Goal: Information Seeking & Learning: Learn about a topic

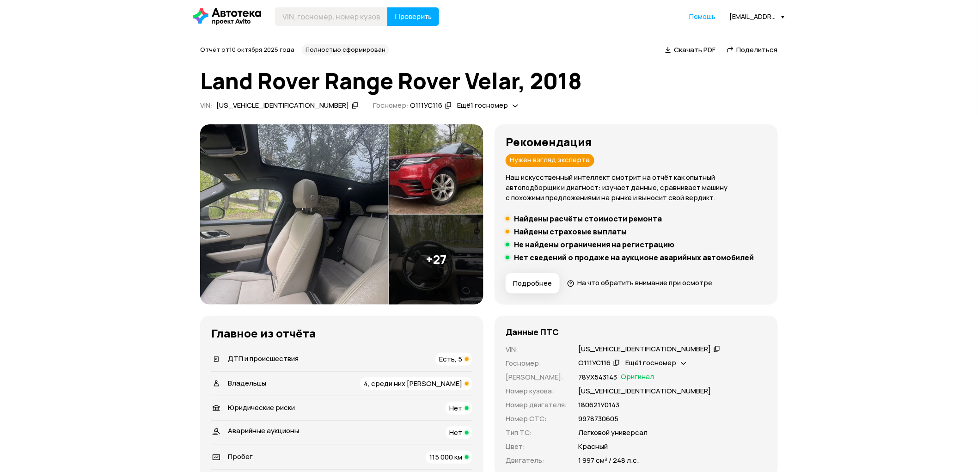
click at [450, 351] on li "ДТП и происшествия Есть, 5" at bounding box center [341, 359] width 261 height 24
click at [446, 353] on div "Есть, 5" at bounding box center [453, 359] width 37 height 13
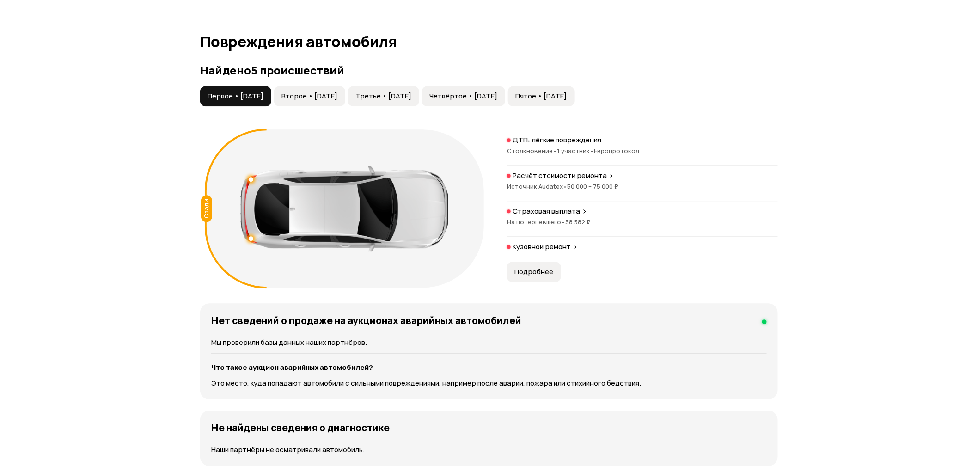
scroll to position [958, 0]
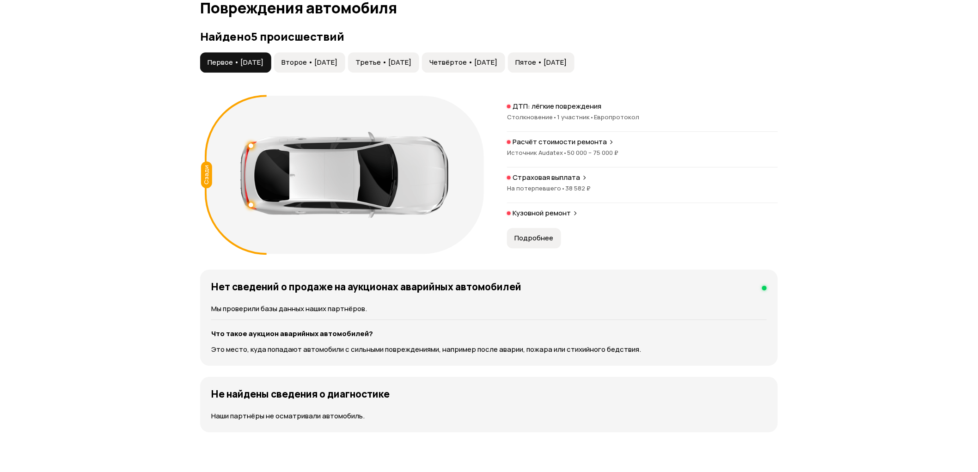
click at [342, 67] on button "Второе • [DATE]" at bounding box center [309, 62] width 71 height 20
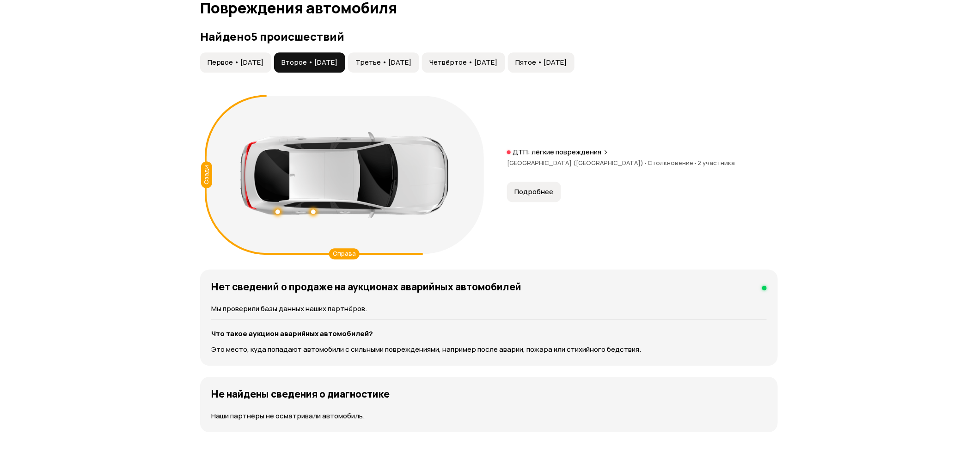
click at [411, 62] on span "Третье • [DATE]" at bounding box center [383, 62] width 56 height 9
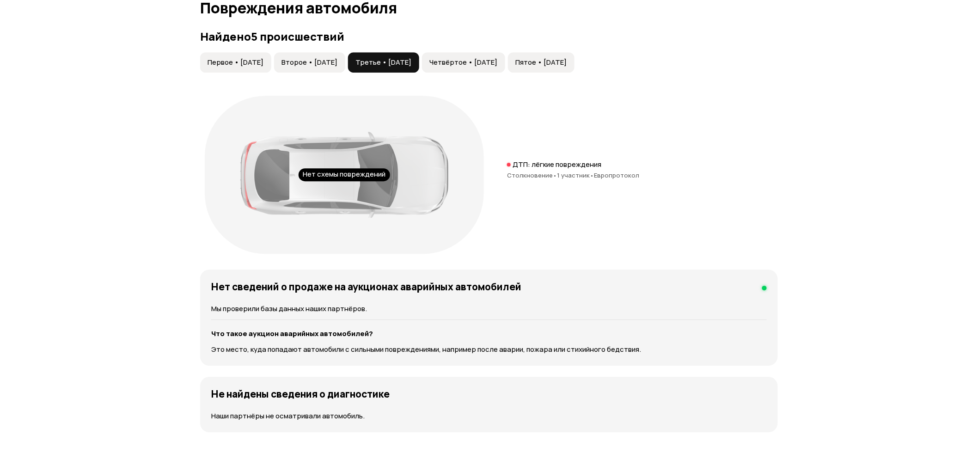
click at [493, 61] on span "Четвёртое • [DATE]" at bounding box center [463, 62] width 68 height 9
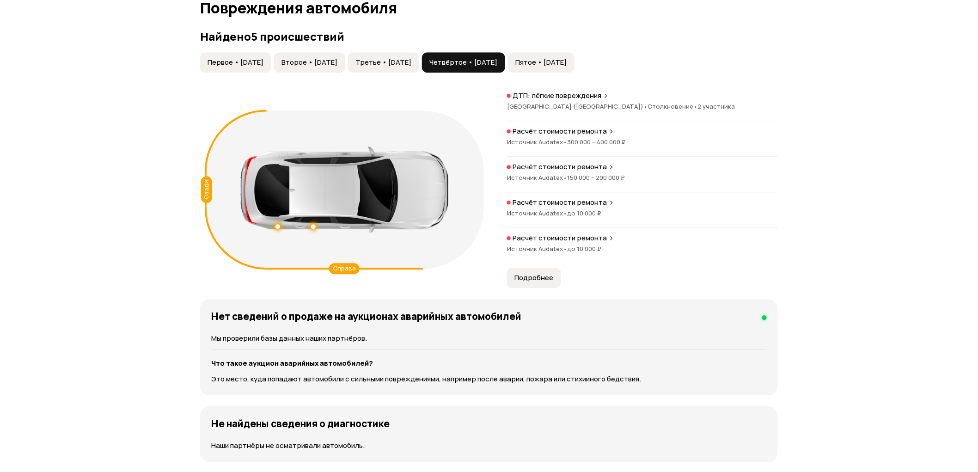
click at [574, 56] on button "Пятое • [DATE]" at bounding box center [541, 62] width 67 height 20
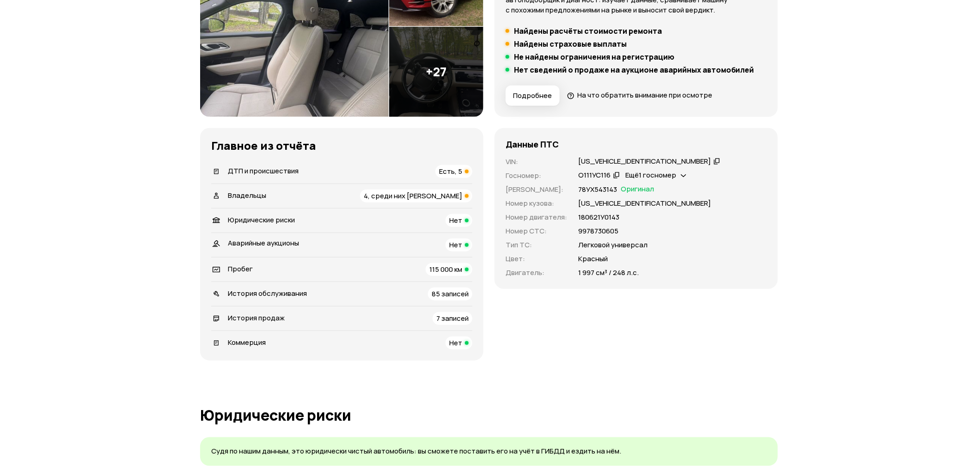
scroll to position [34, 0]
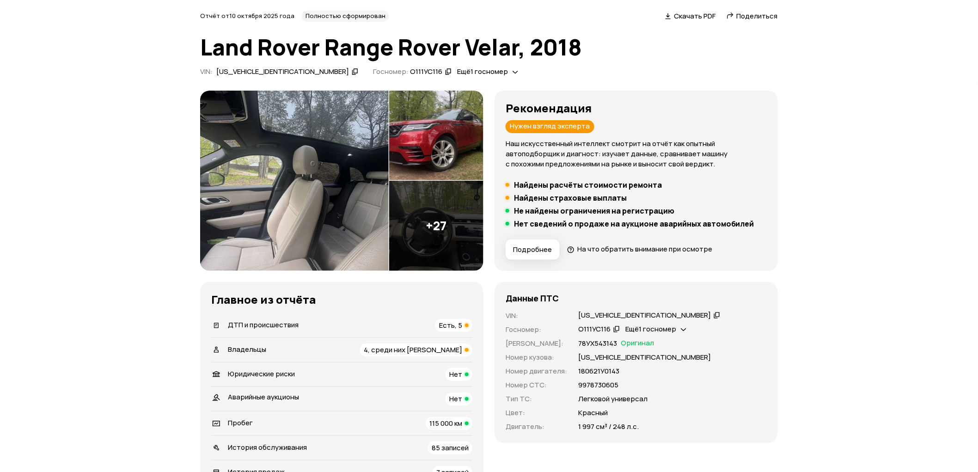
click at [432, 324] on div "ДТП и происшествия Есть, 5" at bounding box center [341, 325] width 261 height 13
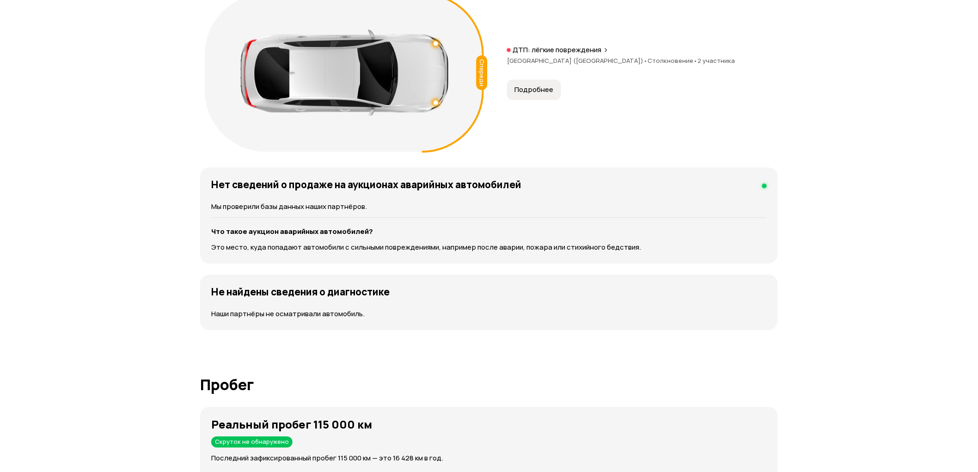
scroll to position [803, 0]
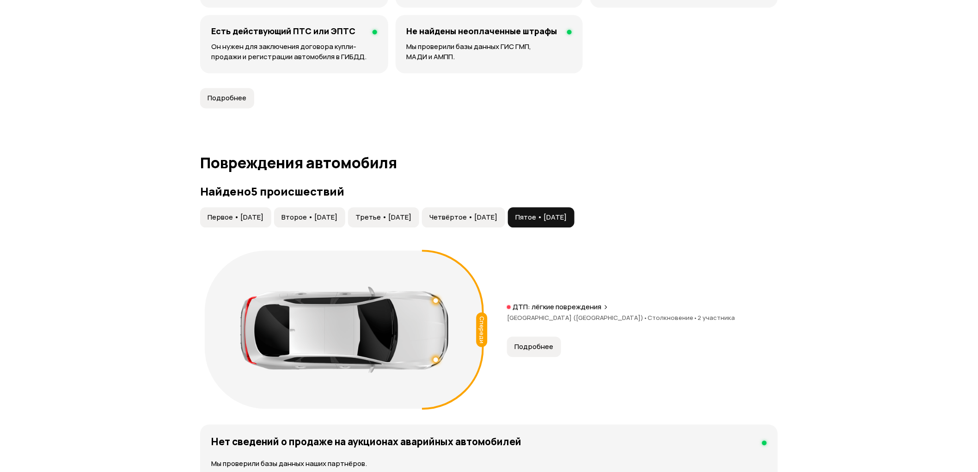
click at [497, 215] on span "Четвёртое • [DATE]" at bounding box center [463, 217] width 68 height 9
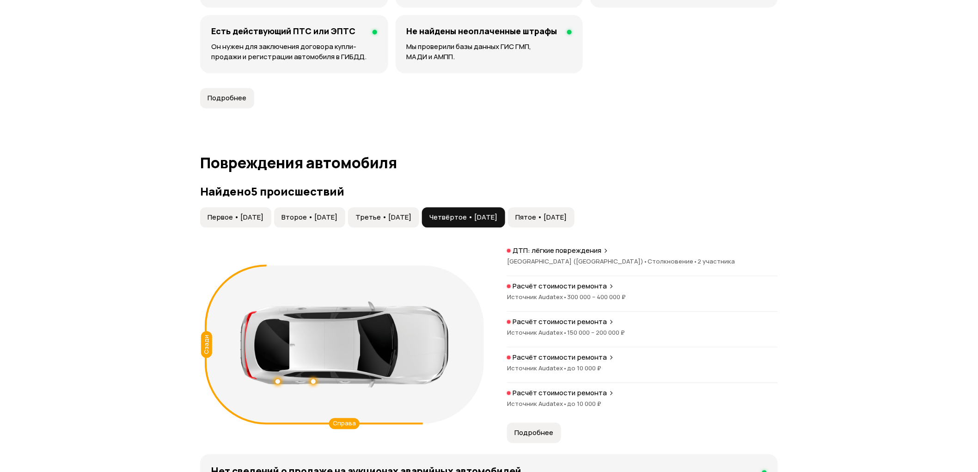
click at [408, 211] on button "Третье • [DATE]" at bounding box center [383, 217] width 71 height 20
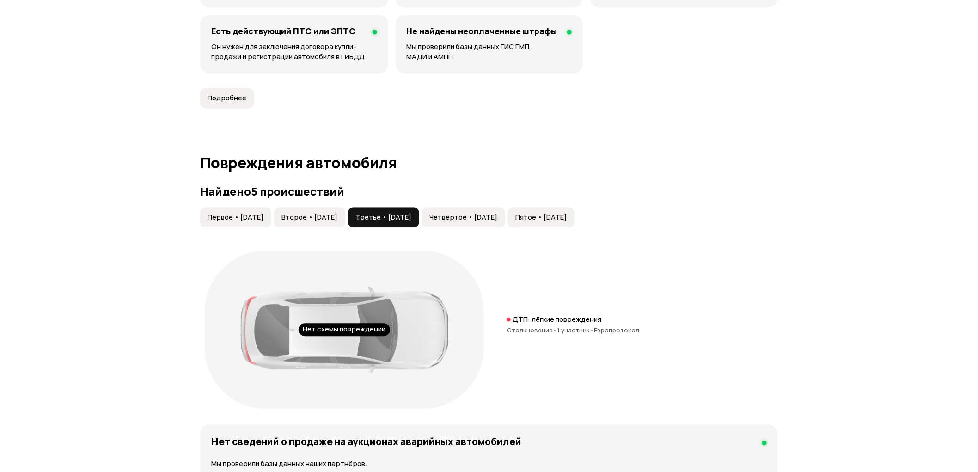
click at [330, 218] on span "Второе • [DATE]" at bounding box center [309, 217] width 56 height 9
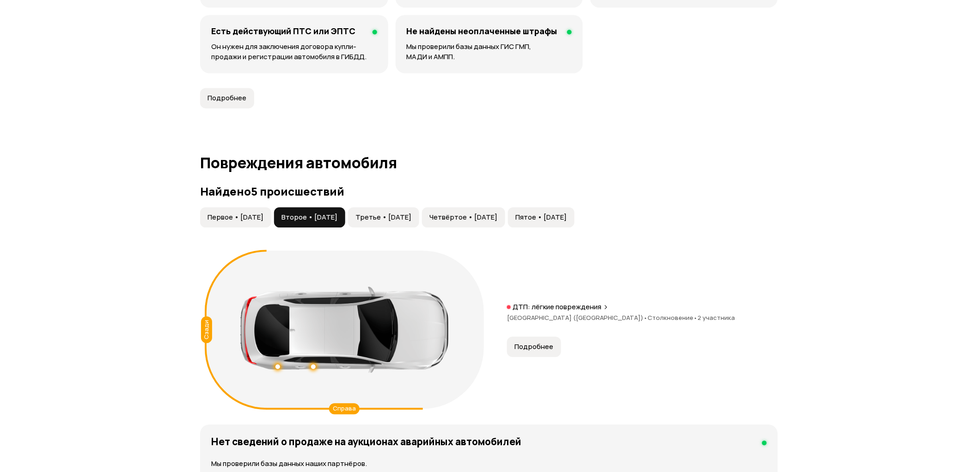
click at [241, 213] on span "Первое • [DATE]" at bounding box center [235, 217] width 56 height 9
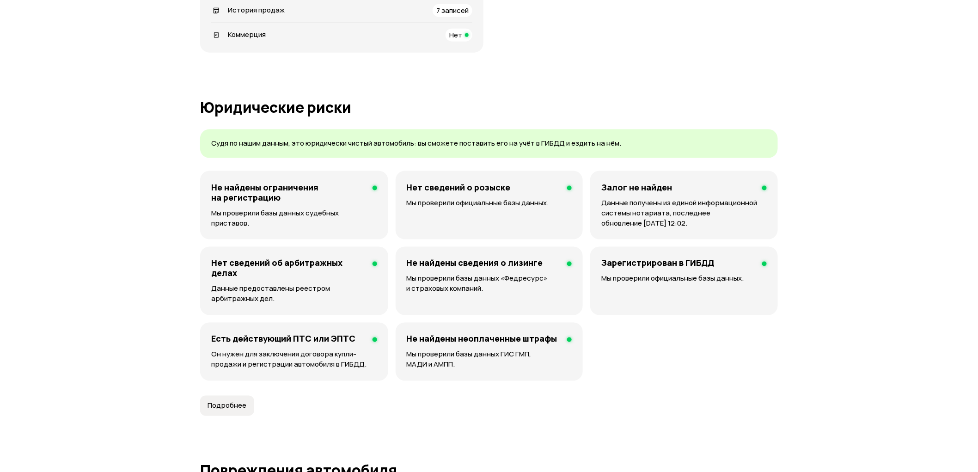
scroll to position [85, 0]
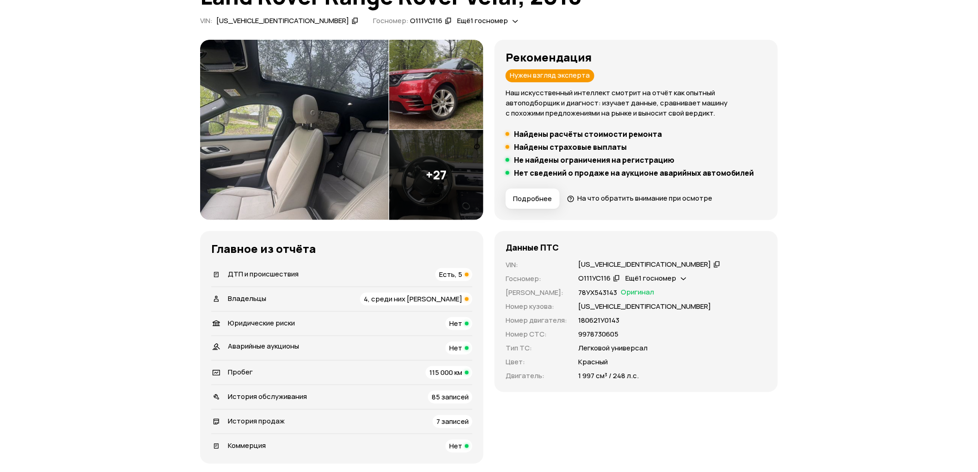
click at [431, 402] on div "История обслуживания 85 записей" at bounding box center [341, 396] width 261 height 13
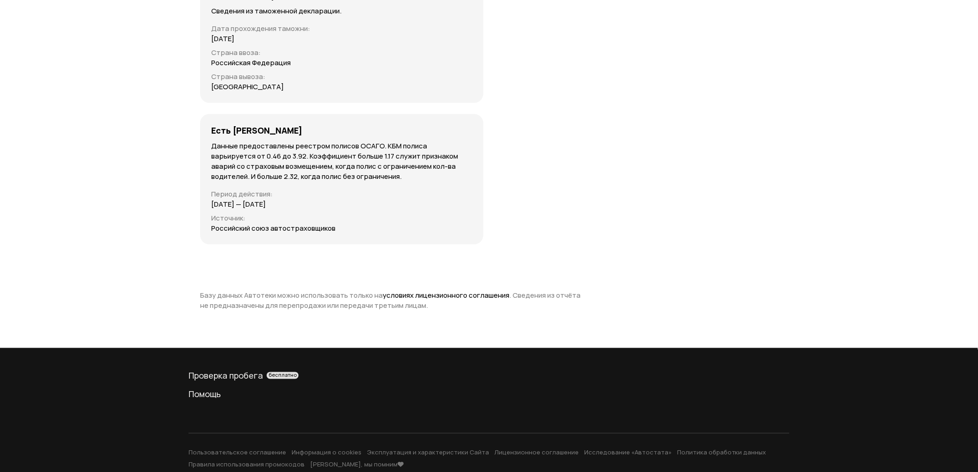
scroll to position [3328, 0]
